Goal: Complete application form: Complete application form

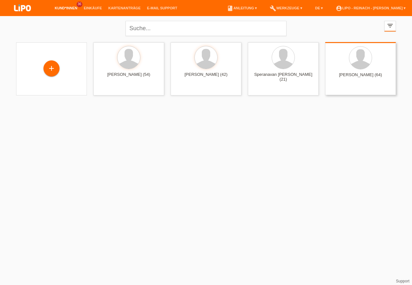
click at [385, 62] on div at bounding box center [360, 58] width 60 height 24
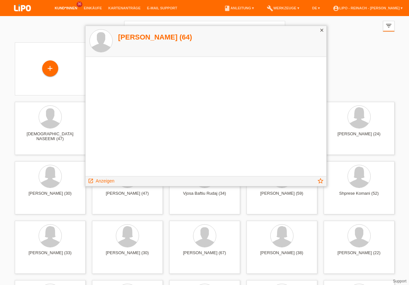
click at [323, 29] on icon "close" at bounding box center [321, 30] width 5 height 5
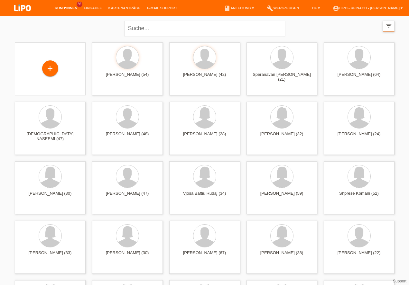
click at [389, 25] on icon "filter_list" at bounding box center [388, 25] width 7 height 7
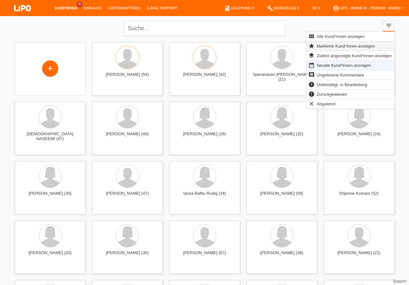
click at [335, 46] on span "Markierte Kund*innen anzeigen" at bounding box center [346, 46] width 60 height 8
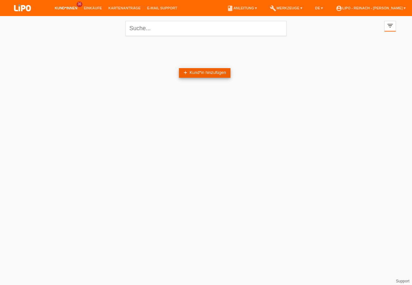
click at [189, 73] on link "add Kund*in hinzufügen" at bounding box center [204, 73] width 51 height 10
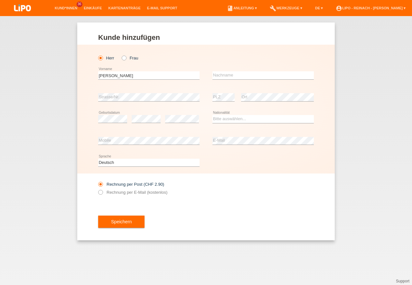
type input "Gian Marco"
click at [221, 77] on input "text" at bounding box center [262, 75] width 101 height 8
type input "Huber"
click at [221, 117] on select "Bitte auswählen... Schweiz Deutschland Liechtenstein Österreich ------------ Af…" at bounding box center [262, 119] width 101 height 8
select select "CH"
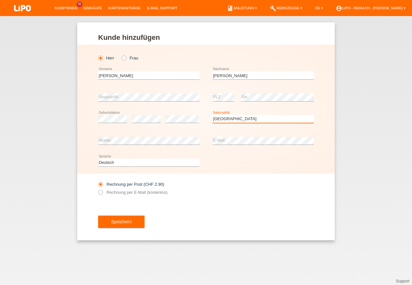
click at [0, 0] on option "Schweiz" at bounding box center [0, 0] width 0 height 0
click at [98, 196] on input "Rechnung per E-Mail (kostenlos)" at bounding box center [100, 194] width 4 height 8
radio input "true"
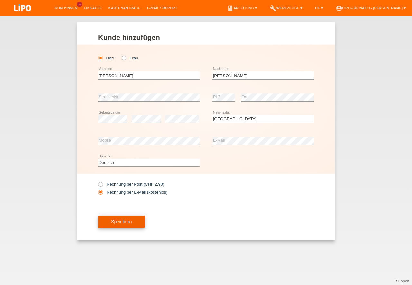
click at [127, 223] on button "Speichern" at bounding box center [121, 222] width 46 height 12
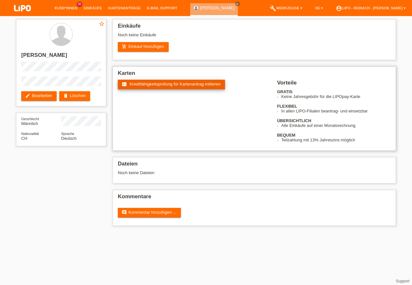
click at [152, 84] on span "Kreditfähigkeitsprüfung für Kartenantrag initiieren" at bounding box center [175, 84] width 91 height 5
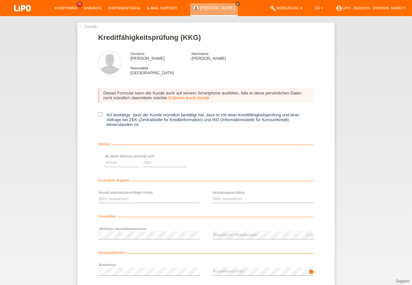
click at [98, 114] on icon at bounding box center [100, 115] width 4 height 4
click at [98, 114] on input "Ich bestätige, dass der Kunde mündlich bestätigt hat, dass er mit einer Kreditf…" at bounding box center [100, 115] width 4 height 4
checkbox input "true"
click at [226, 164] on select "Monat 01 02 03 04 05 06 07 08 09 10" at bounding box center [228, 163] width 33 height 8
select select "01"
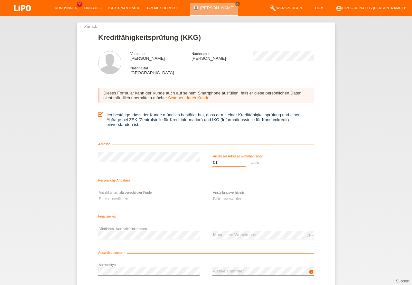
click at [0, 0] on option "01" at bounding box center [0, 0] width 0 height 0
click at [261, 163] on select "Jahr 2025 2024 2023 2022 2021 2020 2019 2018 2017 2016 2015 2014 2013 2012 2011…" at bounding box center [273, 163] width 44 height 8
click at [217, 166] on select "Monat 01 02 03 04 05 06 07 08 09 10" at bounding box center [228, 163] width 33 height 8
select select "2025"
click at [218, 165] on select "Monat 01 02 03 04 05 06 07 08 09 10" at bounding box center [228, 163] width 33 height 8
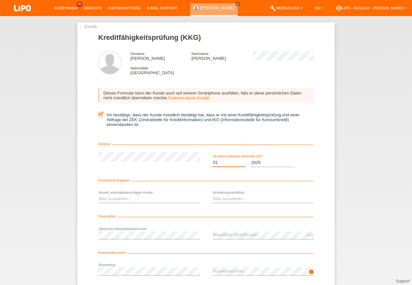
select select "07"
click at [0, 0] on option "07" at bounding box center [0, 0] width 0 height 0
click at [264, 162] on select "Jahr 2025 2024 2023 2022 2021 2020 2019 2018 2017 2016 2015 2014 2013 2012 2011…" at bounding box center [273, 163] width 44 height 8
click at [0, 0] on option "2025" at bounding box center [0, 0] width 0 height 0
click at [121, 198] on select "Bitte auswählen... 0 1 2 3 4 5 6 7 8 9" at bounding box center [148, 199] width 101 height 8
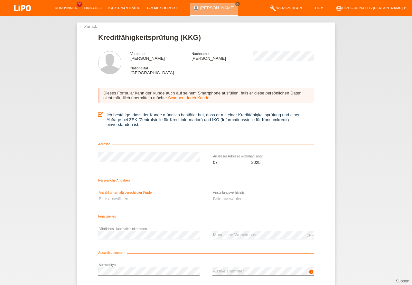
select select "0"
click at [0, 0] on option "0" at bounding box center [0, 0] width 0 height 0
click at [226, 198] on select "Bitte auswählen... Unbefristet Befristet Lehrling/Student Pensioniert Nicht arb…" at bounding box center [262, 199] width 101 height 8
select select "UNLIMITED"
click at [0, 0] on option "Unbefristet" at bounding box center [0, 0] width 0 height 0
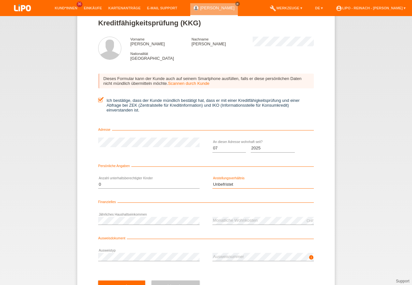
scroll to position [42, 0]
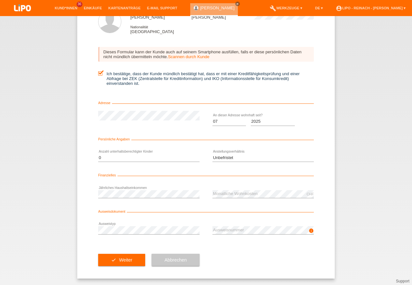
click at [227, 225] on div "info error Ausweisnummer" at bounding box center [262, 231] width 101 height 22
click at [127, 262] on button "check Weiter" at bounding box center [121, 260] width 47 height 12
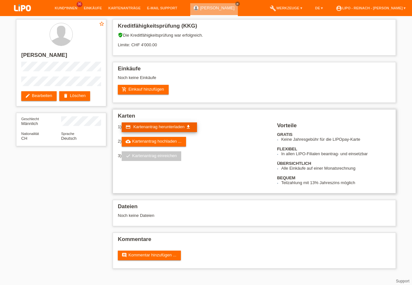
click at [154, 126] on span "Kartenantrag herunterladen" at bounding box center [158, 127] width 51 height 5
click at [144, 87] on link "add_shopping_cart Einkauf hinzufügen" at bounding box center [143, 90] width 51 height 10
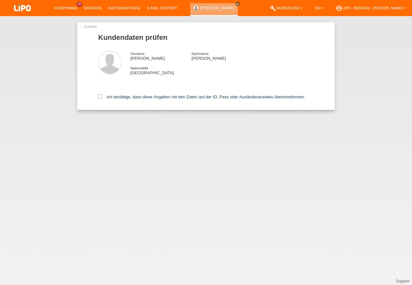
click at [98, 94] on div "Ich bestätige, dass diese Angaben mit den Daten auf der ID, Pass oder Ausländer…" at bounding box center [206, 96] width 216 height 28
click at [101, 96] on icon at bounding box center [100, 97] width 4 height 4
click at [101, 96] on input "Ich bestätige, dass diese Angaben mit den Daten auf der ID, Pass oder Ausländer…" at bounding box center [100, 97] width 4 height 4
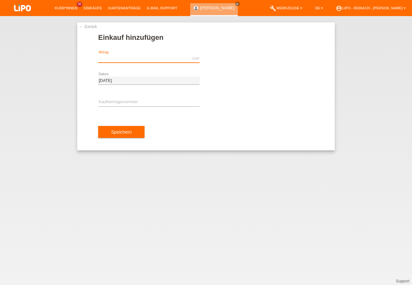
click at [119, 62] on input "text" at bounding box center [148, 59] width 101 height 8
type input "966.15"
click at [121, 101] on input "text" at bounding box center [148, 102] width 101 height 8
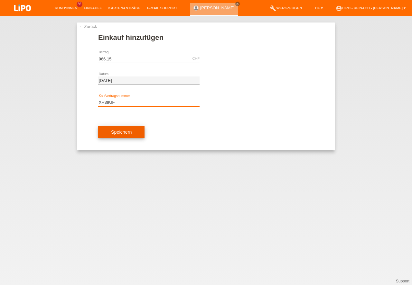
type input "XH39UF"
click at [115, 134] on button "Speichern" at bounding box center [121, 132] width 46 height 12
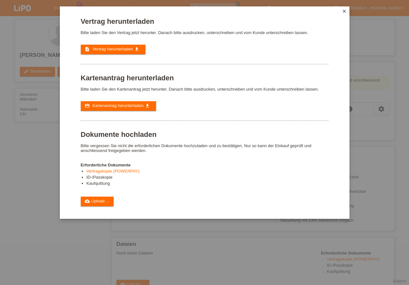
click at [121, 53] on link "description Vertrag herunterladen get_app" at bounding box center [113, 50] width 65 height 10
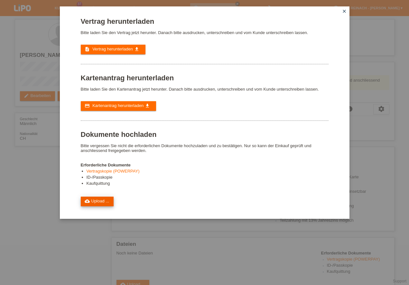
click at [96, 199] on link "cloud_upload Upload ..." at bounding box center [97, 202] width 33 height 10
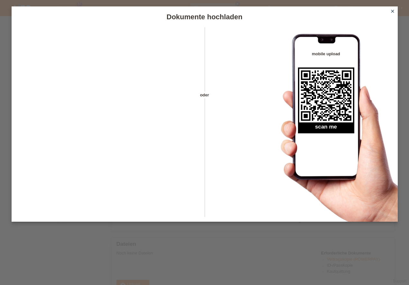
click at [393, 10] on icon "close" at bounding box center [392, 11] width 5 height 5
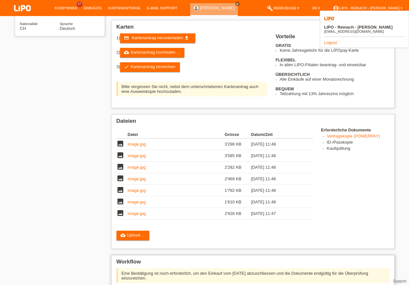
scroll to position [183, 0]
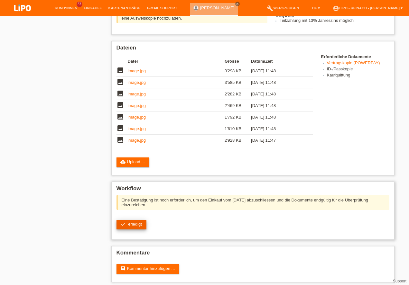
click at [136, 224] on span "erledigt" at bounding box center [135, 224] width 14 height 5
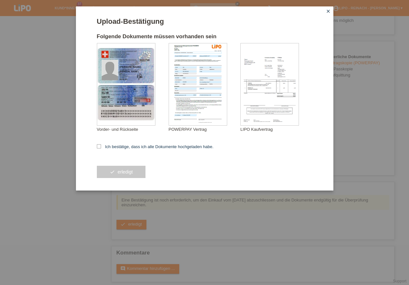
click at [201, 222] on div "Upload-Bestätigung Folgende Dokumente müssen vorhanden sein [PERSON_NAME] [PERS…" at bounding box center [204, 142] width 409 height 285
click at [99, 145] on icon at bounding box center [99, 146] width 4 height 4
click at [99, 145] on input "Ich bestätige, dass ich alle Dokumente hochgeladen habe." at bounding box center [99, 146] width 4 height 4
checkbox input "true"
click at [126, 176] on button "check erledigt" at bounding box center [121, 172] width 49 height 12
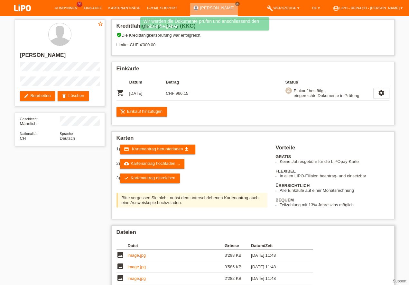
scroll to position [92, 0]
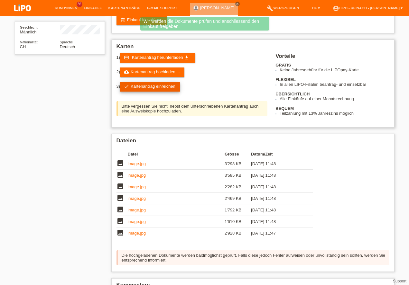
click at [143, 88] on link "check Kartenantrag einreichen" at bounding box center [150, 87] width 60 height 10
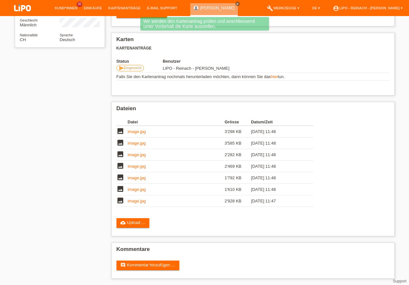
click at [23, 6] on img at bounding box center [22, 8] width 32 height 17
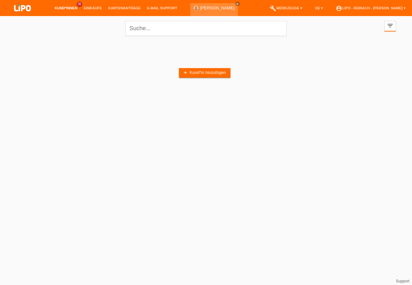
click at [20, 2] on img at bounding box center [22, 8] width 32 height 17
click at [389, 24] on icon "filter_list" at bounding box center [389, 25] width 7 height 7
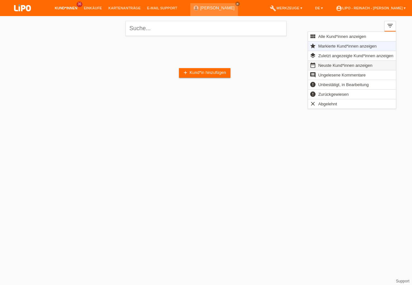
click at [328, 65] on span "Neuste Kund*innen anzeigen" at bounding box center [345, 65] width 56 height 8
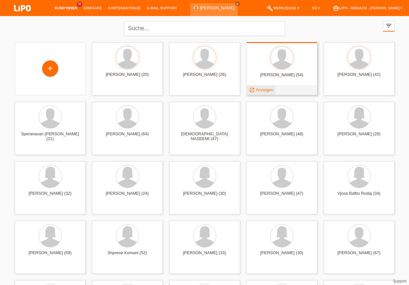
click at [262, 89] on span "Anzeigen" at bounding box center [264, 90] width 17 height 5
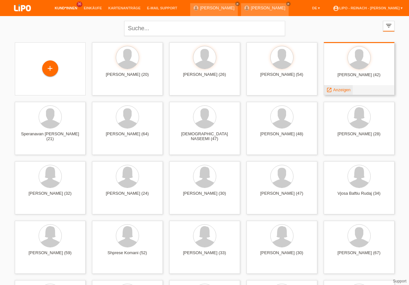
click at [340, 90] on span "Anzeigen" at bounding box center [341, 90] width 17 height 5
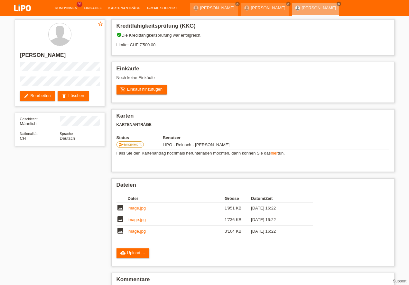
click at [19, 8] on img at bounding box center [22, 8] width 32 height 17
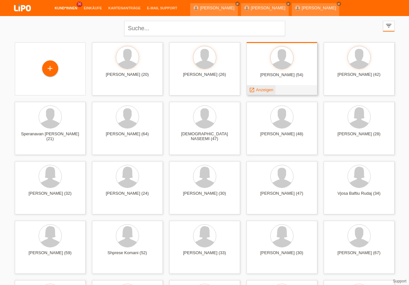
click at [262, 88] on span "Anzeigen" at bounding box center [264, 90] width 17 height 5
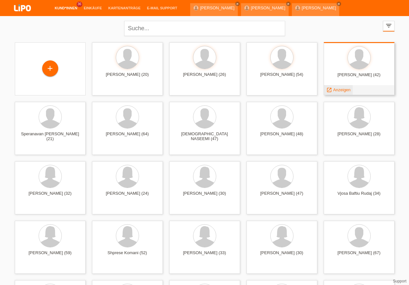
click at [338, 91] on span "Anzeigen" at bounding box center [341, 90] width 17 height 5
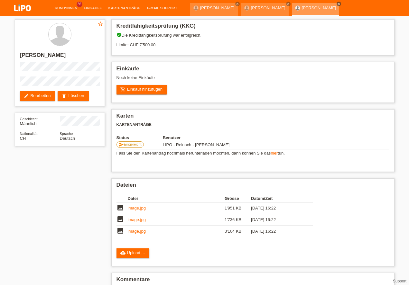
click at [340, 4] on icon "close" at bounding box center [338, 3] width 3 height 3
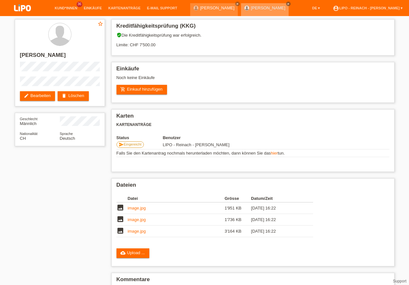
click at [290, 3] on icon "close" at bounding box center [288, 3] width 3 height 3
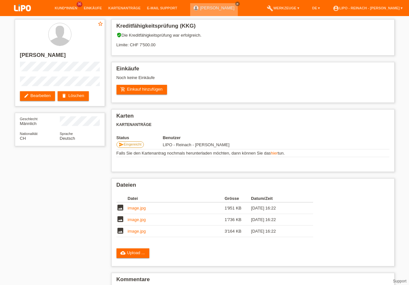
click at [236, 3] on icon "close" at bounding box center [237, 3] width 3 height 3
click at [20, 6] on img at bounding box center [22, 8] width 32 height 17
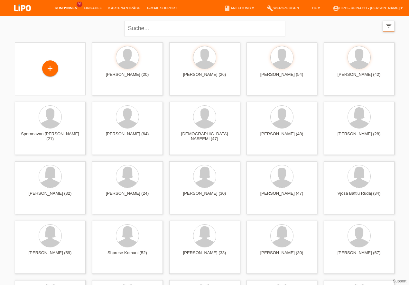
click at [387, 26] on icon "filter_list" at bounding box center [388, 25] width 7 height 7
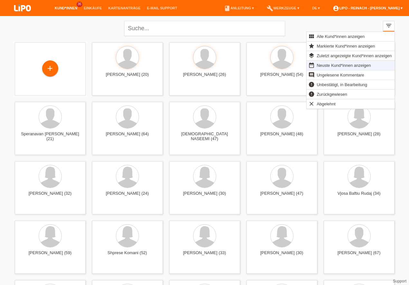
click at [368, 7] on link "account_circle LIPO - Reinach - [PERSON_NAME] ▾" at bounding box center [367, 8] width 76 height 4
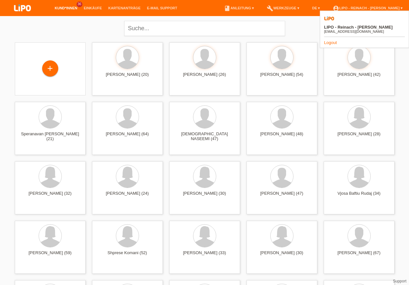
click at [331, 40] on link "Logout" at bounding box center [330, 42] width 13 height 5
